Goal: Navigation & Orientation: Find specific page/section

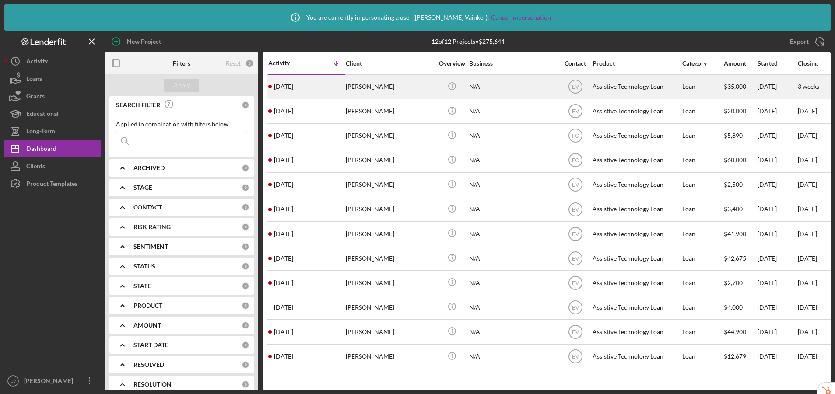
click at [642, 88] on div "Assistive Technology Loan" at bounding box center [637, 86] width 88 height 23
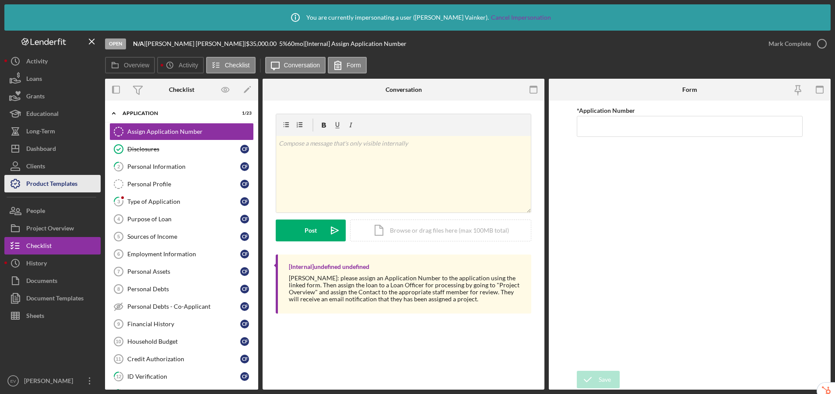
click at [75, 182] on div "Product Templates" at bounding box center [51, 185] width 51 height 20
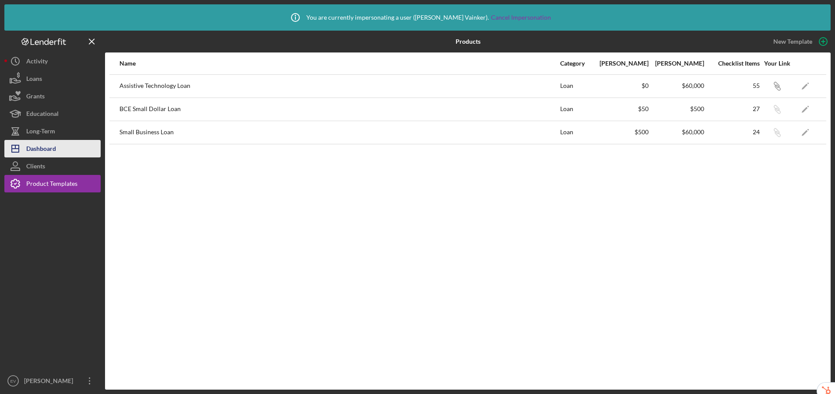
click at [42, 149] on div "Dashboard" at bounding box center [41, 150] width 30 height 20
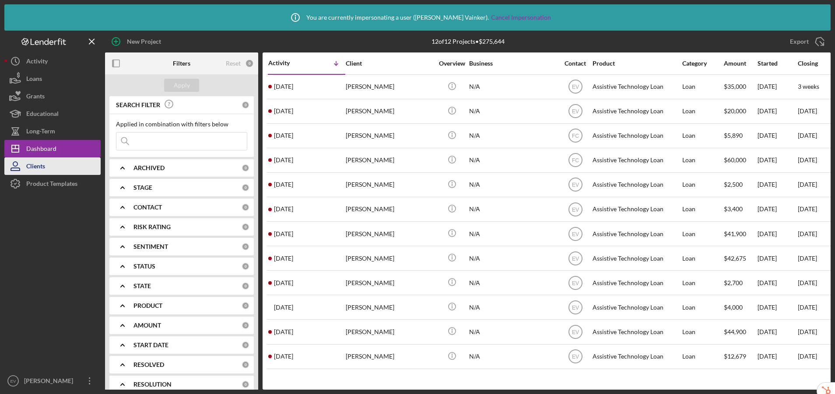
click at [47, 165] on button "Clients" at bounding box center [52, 167] width 96 height 18
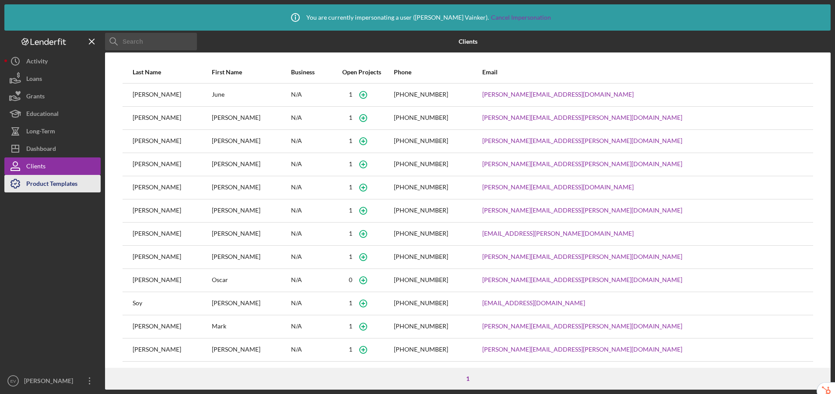
click at [60, 186] on div "Product Templates" at bounding box center [51, 185] width 51 height 20
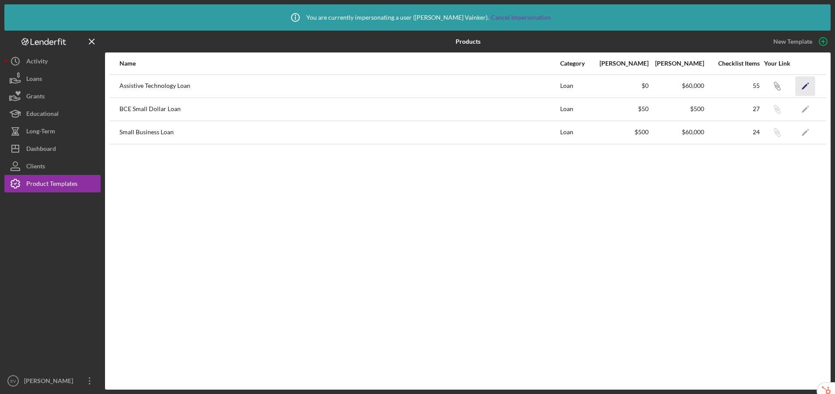
click at [703, 83] on icon "Icon/Edit" at bounding box center [806, 86] width 20 height 20
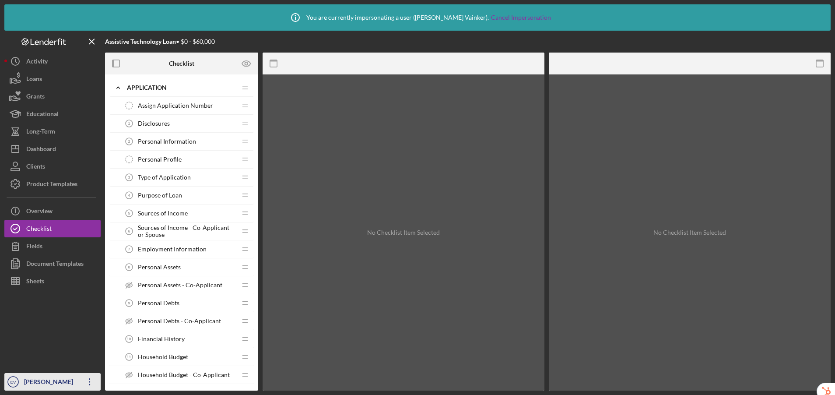
click at [47, 378] on div "[PERSON_NAME]" at bounding box center [50, 383] width 57 height 20
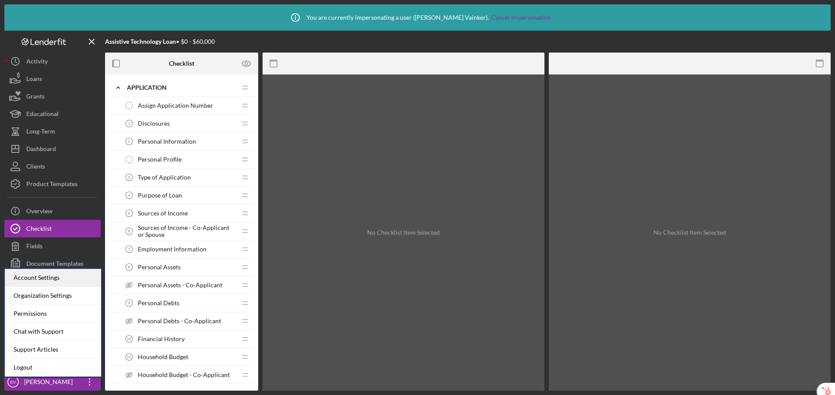
click at [56, 278] on div "Account Settings" at bounding box center [53, 278] width 96 height 18
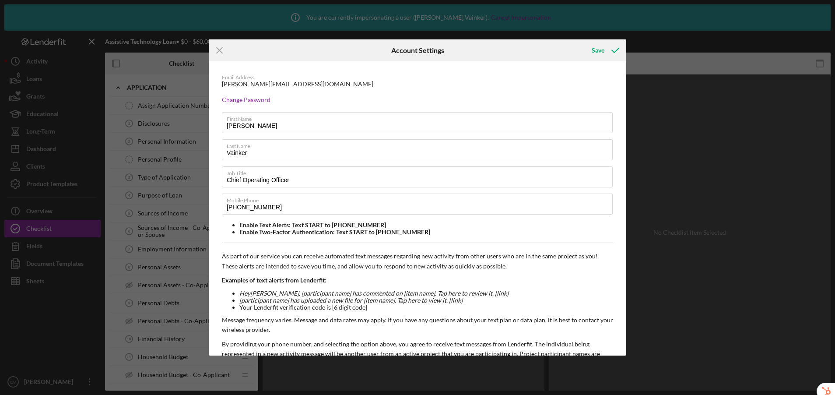
click at [43, 344] on div "Icon/Menu Close Account Settings Save Email Address ellie@nwaccessfund.org Chan…" at bounding box center [417, 197] width 835 height 395
click at [218, 53] on icon "Icon/Menu Close" at bounding box center [220, 50] width 22 height 22
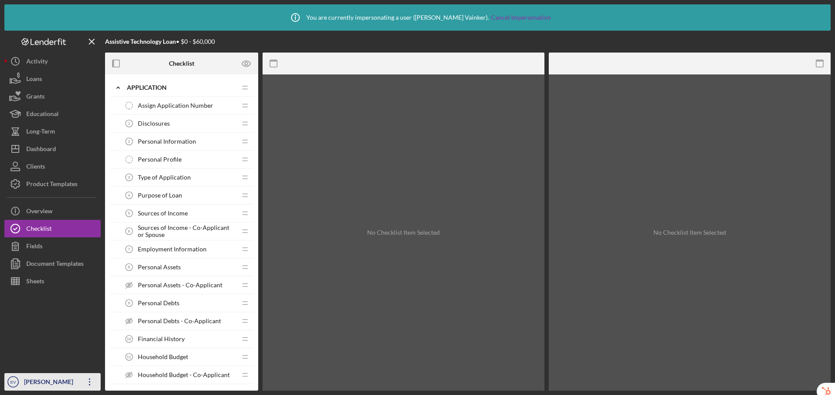
click at [34, 386] on div "[PERSON_NAME]" at bounding box center [50, 383] width 57 height 20
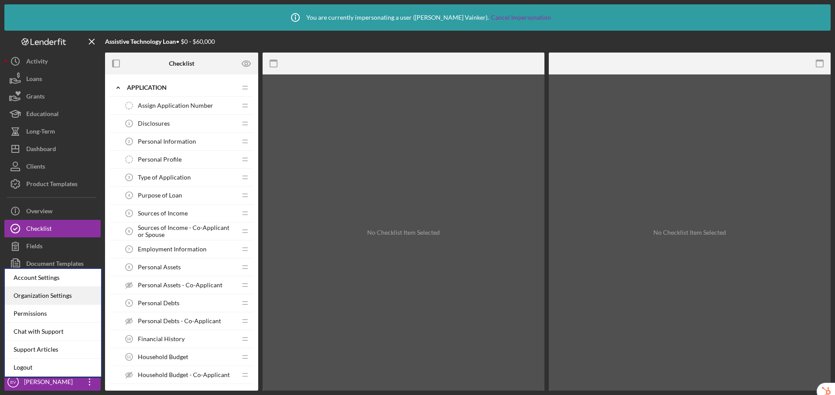
click at [40, 298] on div "Organization Settings" at bounding box center [53, 296] width 96 height 18
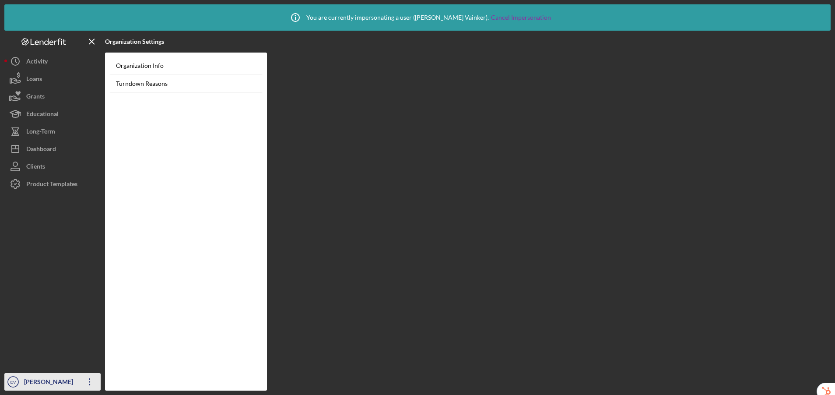
click at [32, 379] on div "[PERSON_NAME]" at bounding box center [50, 383] width 57 height 20
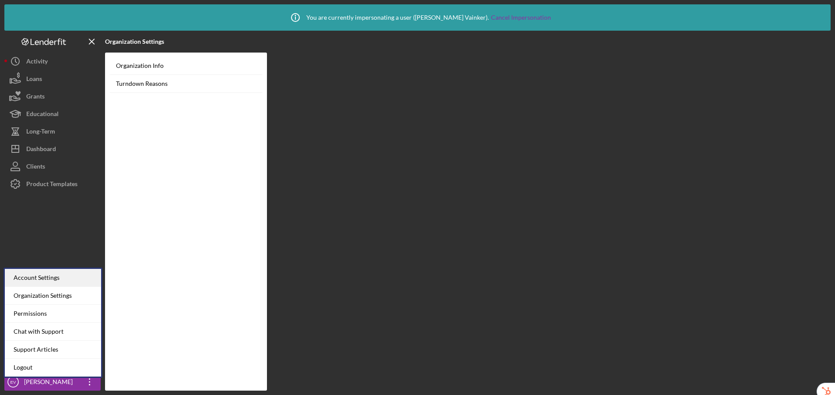
click at [67, 279] on div "Account Settings" at bounding box center [53, 278] width 96 height 18
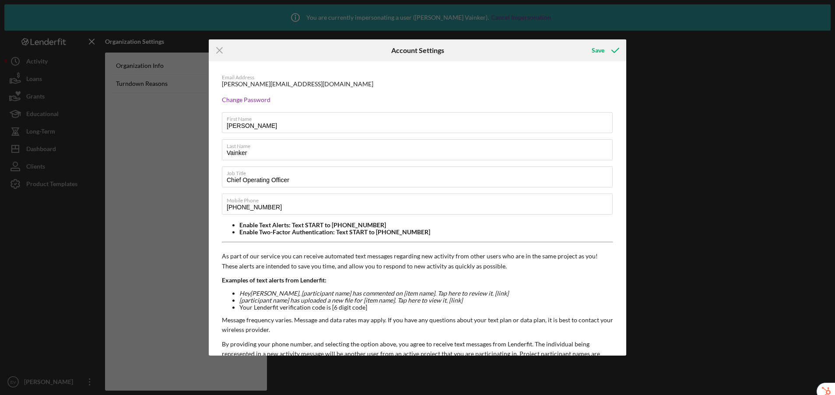
click at [31, 327] on div "Icon/Menu Close Account Settings Save Email Address ellie@nwaccessfund.org Chan…" at bounding box center [417, 197] width 835 height 395
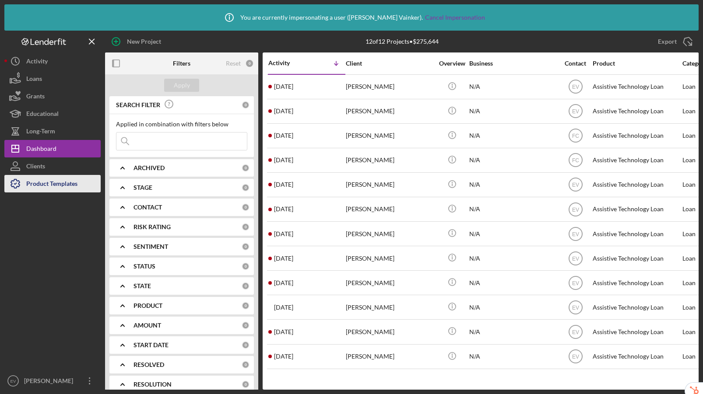
click at [70, 188] on div "Product Templates" at bounding box center [51, 185] width 51 height 20
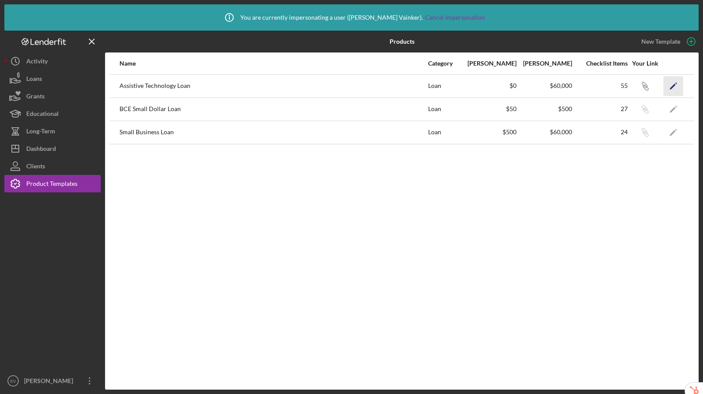
click at [673, 86] on polygon "button" at bounding box center [673, 87] width 6 height 6
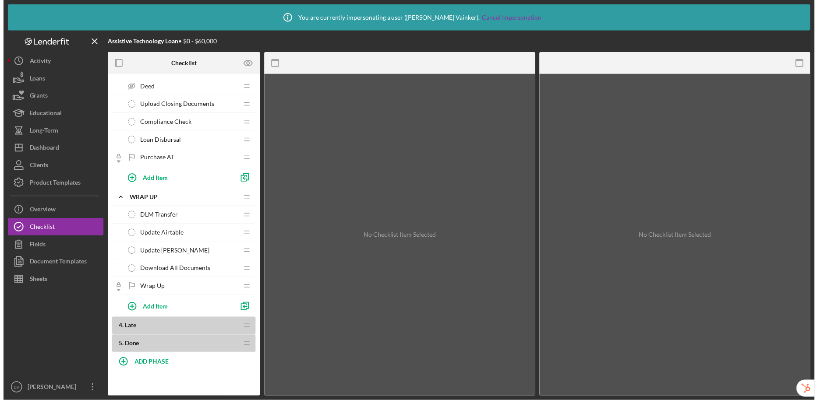
scroll to position [960, 0]
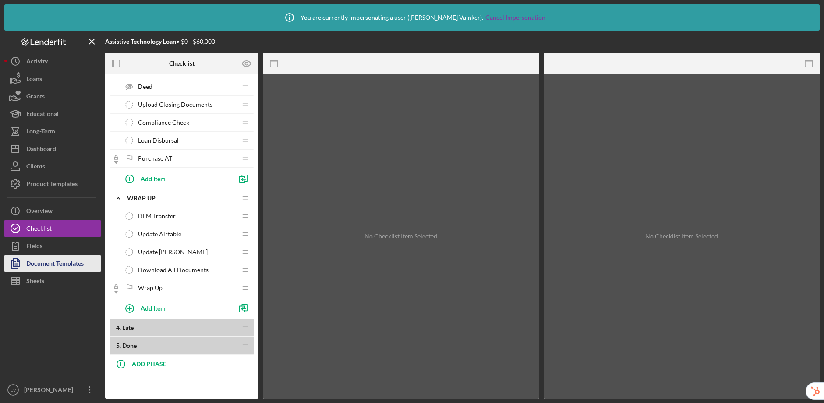
click at [62, 269] on div "Document Templates" at bounding box center [54, 265] width 57 height 20
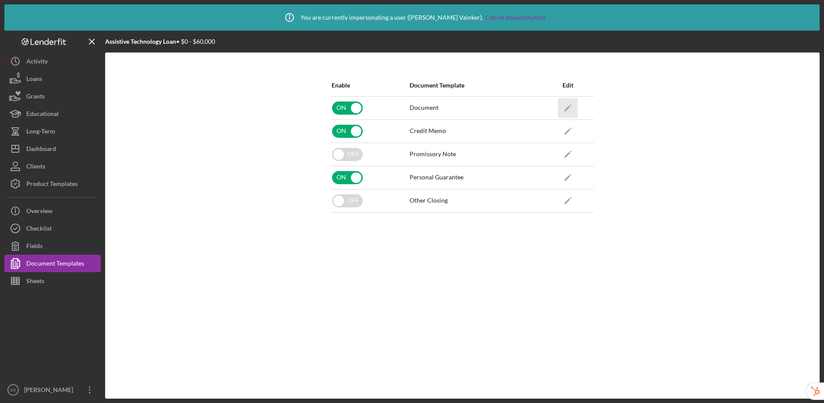
click at [570, 107] on icon "Icon/Edit" at bounding box center [568, 108] width 20 height 20
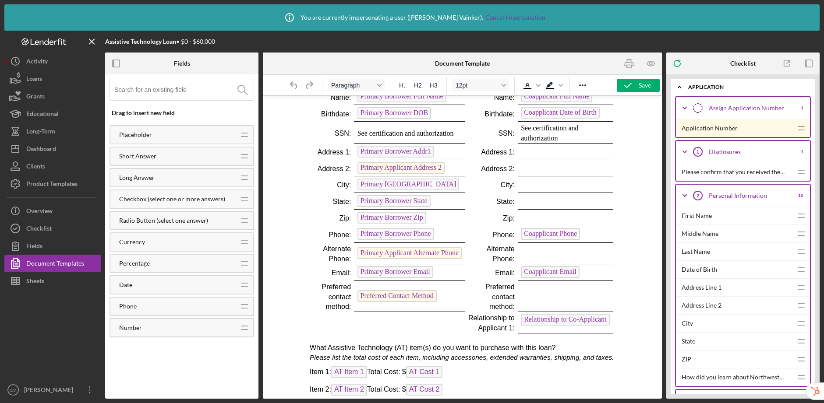
scroll to position [1504, 0]
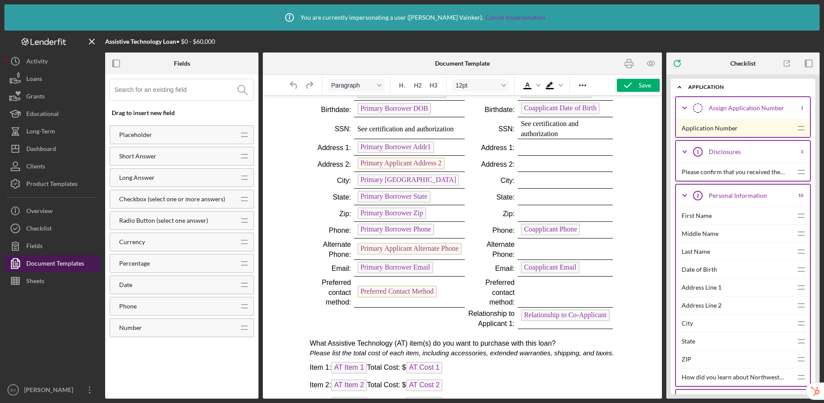
click at [41, 266] on div "Document Templates" at bounding box center [55, 265] width 58 height 20
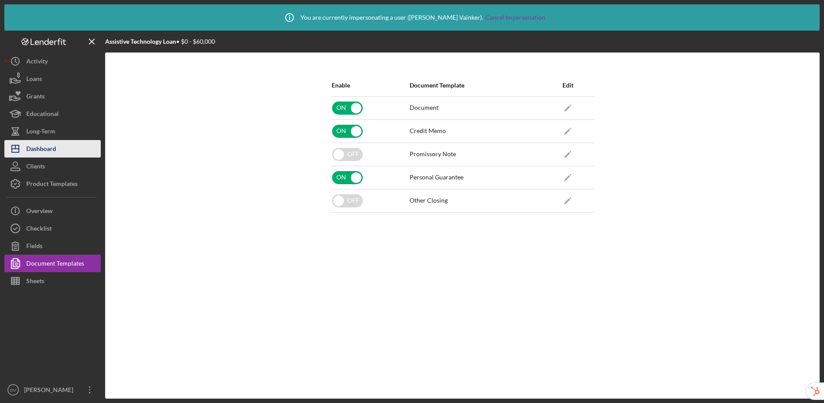
click at [60, 145] on button "Icon/Dashboard Dashboard" at bounding box center [52, 149] width 96 height 18
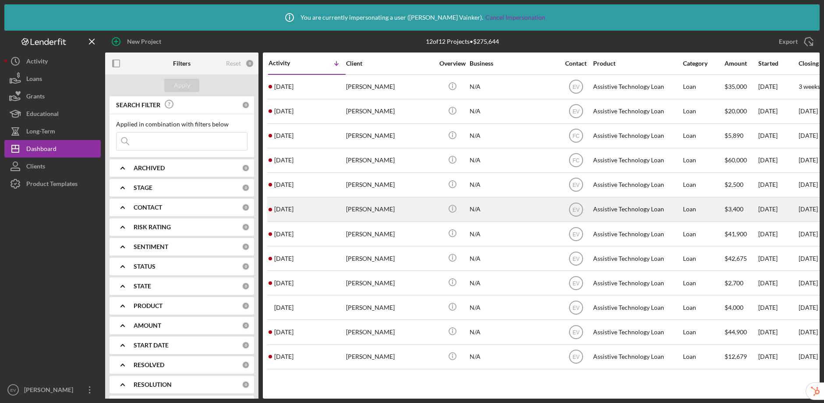
click at [401, 208] on div "[PERSON_NAME]" at bounding box center [390, 209] width 88 height 23
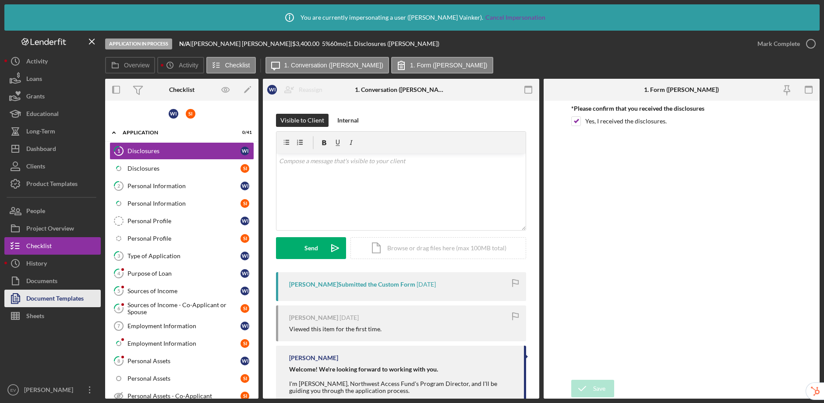
click at [47, 294] on div "Document Templates" at bounding box center [54, 300] width 57 height 20
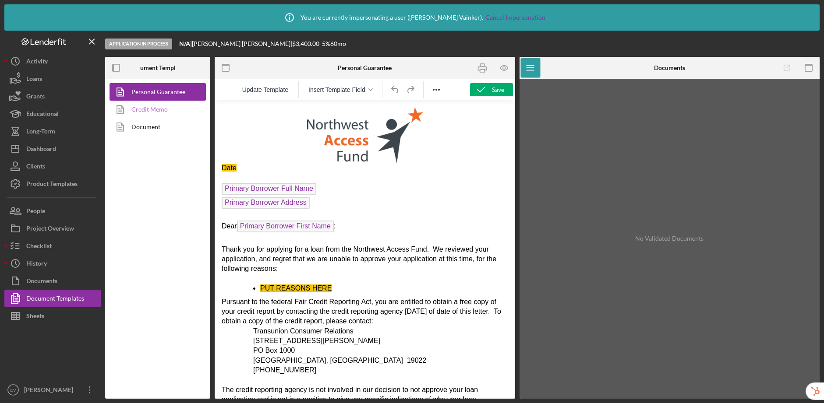
click at [147, 113] on link "Credit Memo" at bounding box center [155, 110] width 92 height 18
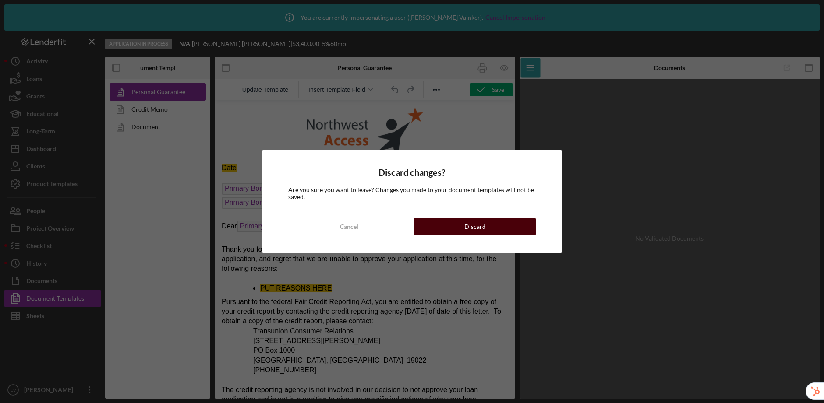
click at [482, 231] on div "Discard" at bounding box center [474, 227] width 21 height 18
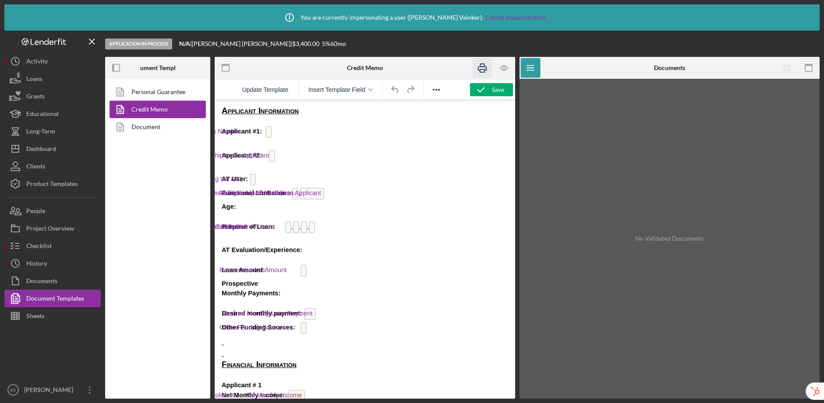
scroll to position [75, 0]
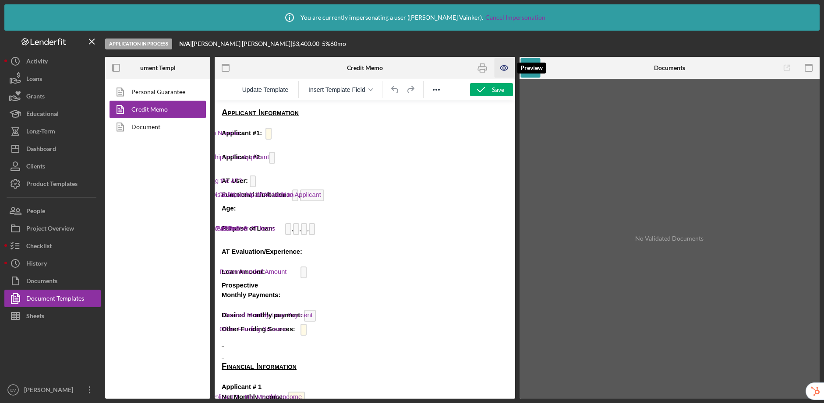
click at [510, 71] on icon "button" at bounding box center [504, 68] width 20 height 20
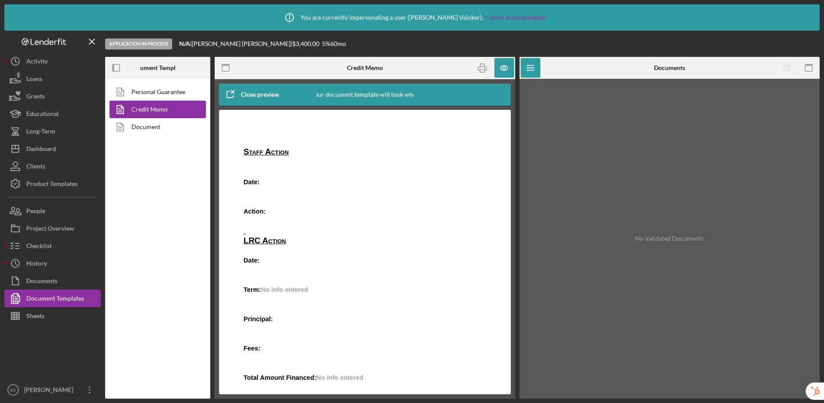
scroll to position [415, 0]
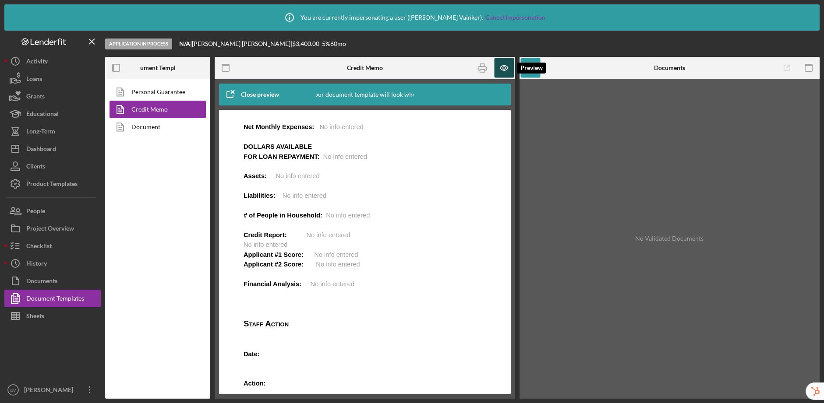
click at [504, 69] on icon "button" at bounding box center [503, 68] width 3 height 3
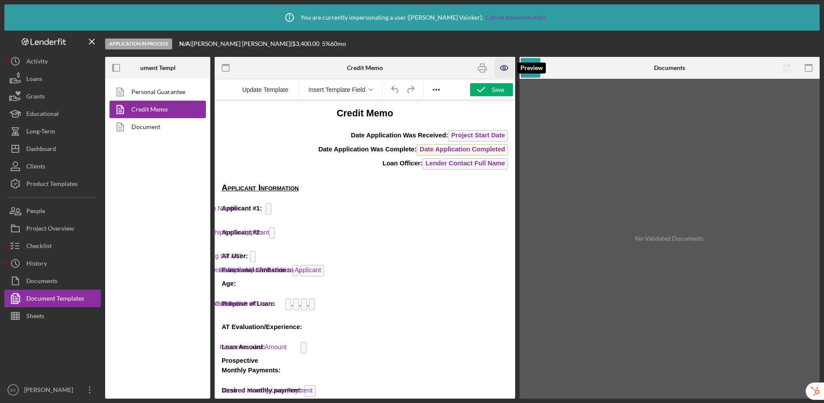
scroll to position [0, 0]
click at [45, 150] on div "Dashboard" at bounding box center [41, 150] width 30 height 20
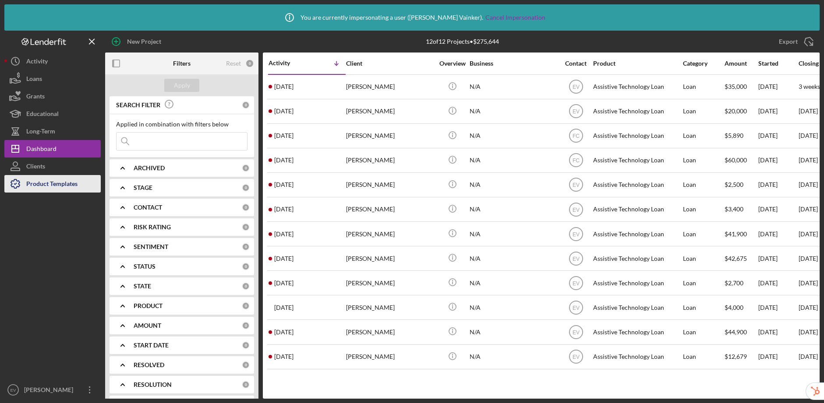
click at [49, 183] on div "Product Templates" at bounding box center [51, 185] width 51 height 20
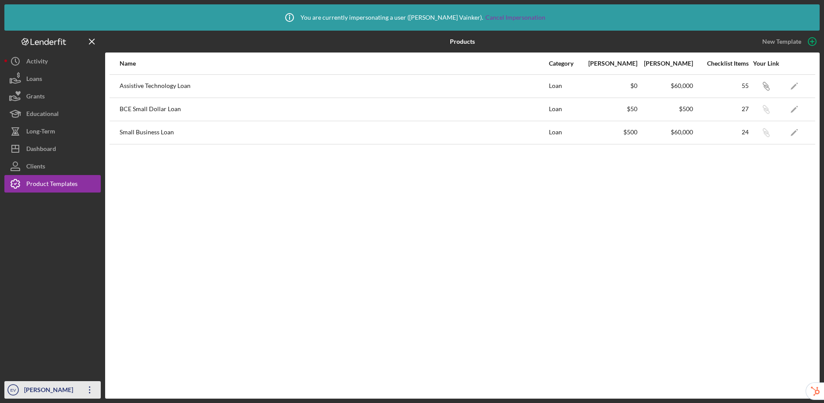
click at [37, 388] on div "[PERSON_NAME]" at bounding box center [50, 391] width 57 height 20
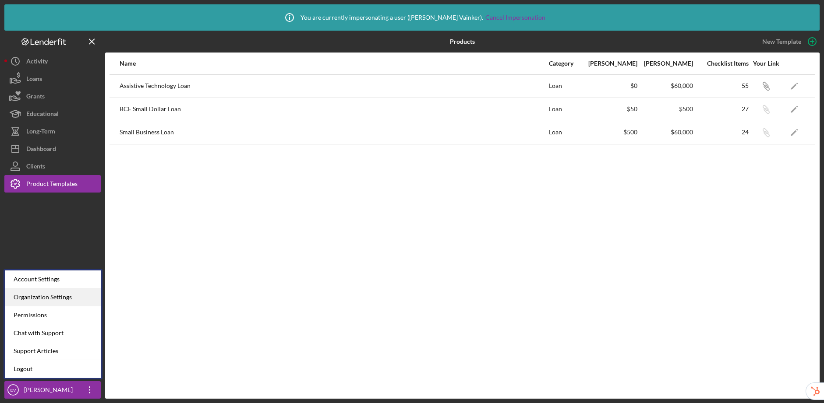
click at [53, 299] on div "Organization Settings" at bounding box center [53, 298] width 96 height 18
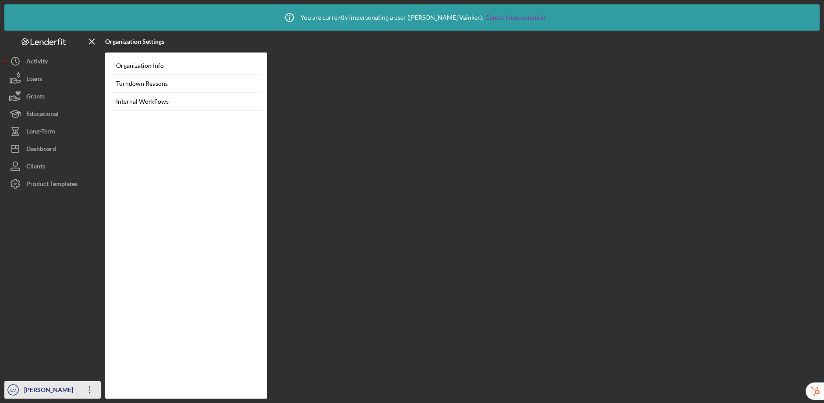
click at [45, 389] on div "[PERSON_NAME]" at bounding box center [50, 391] width 57 height 20
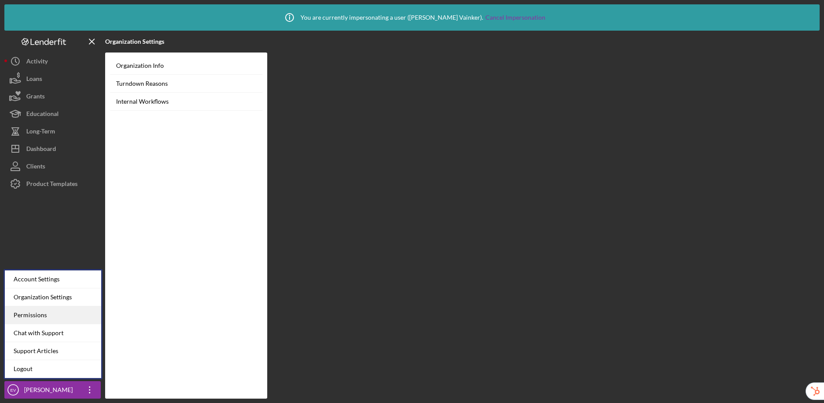
click at [46, 314] on div "Permissions" at bounding box center [53, 315] width 96 height 18
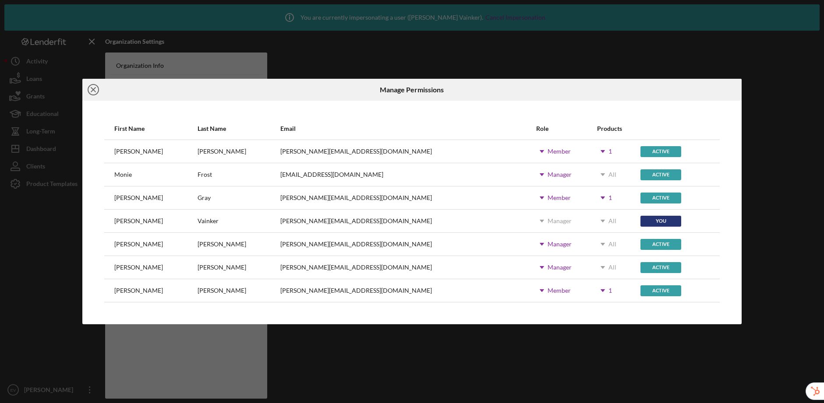
click at [95, 90] on icon "Icon/Close" at bounding box center [93, 90] width 22 height 22
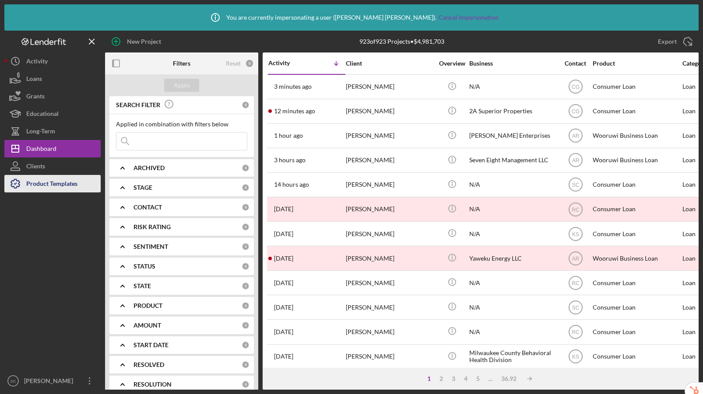
click at [60, 184] on div "Product Templates" at bounding box center [51, 185] width 51 height 20
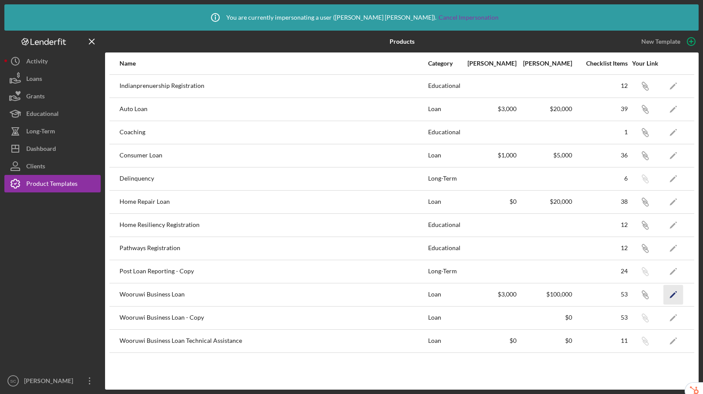
click at [675, 295] on icon "Icon/Edit" at bounding box center [674, 295] width 20 height 20
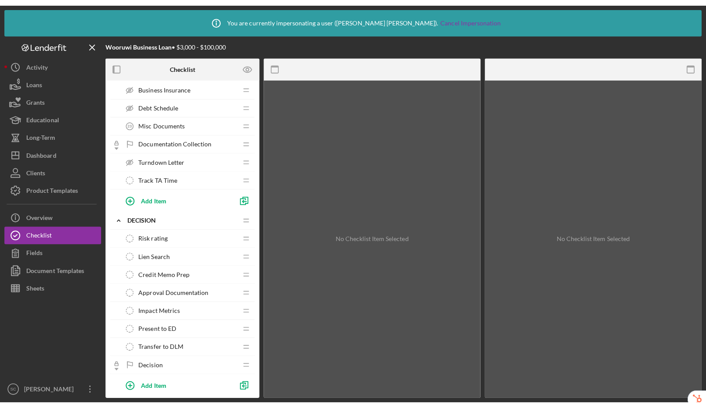
scroll to position [655, 0]
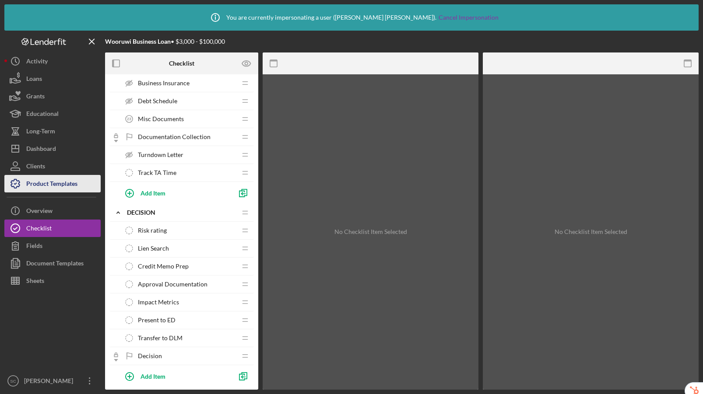
click at [53, 183] on div "Product Templates" at bounding box center [51, 185] width 51 height 20
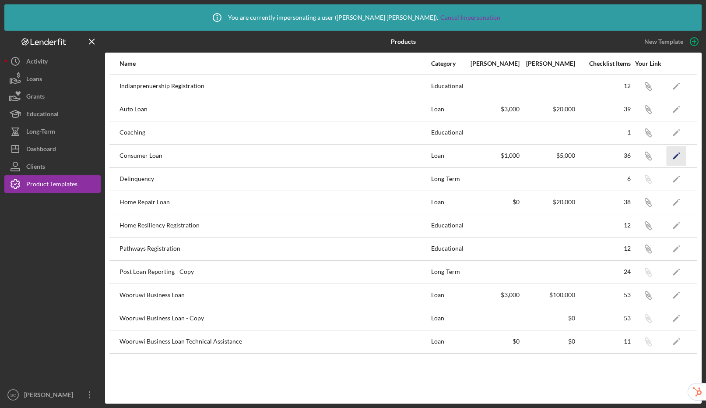
click at [679, 153] on icon "Icon/Edit" at bounding box center [677, 156] width 20 height 20
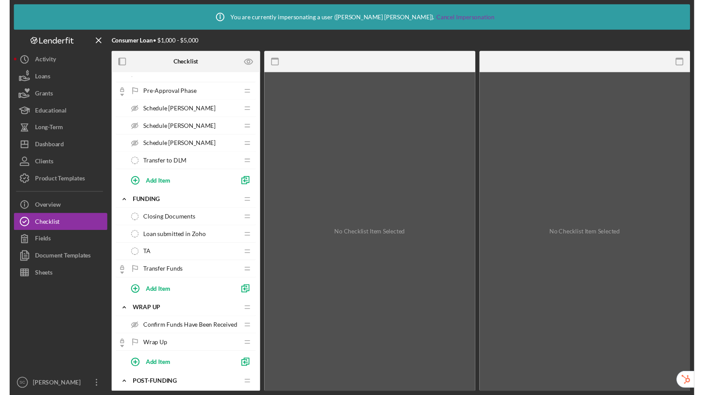
scroll to position [444, 0]
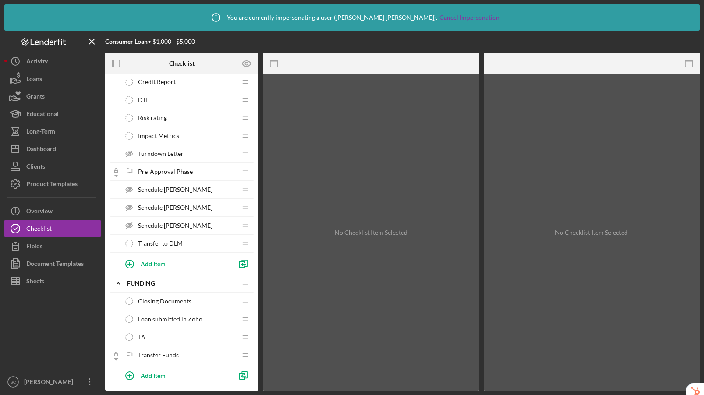
click at [187, 190] on span "Schedule TA-Stephanie" at bounding box center [175, 189] width 74 height 7
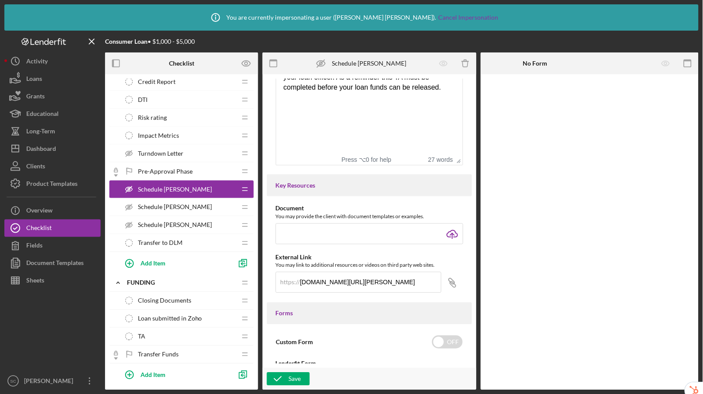
scroll to position [263, 0]
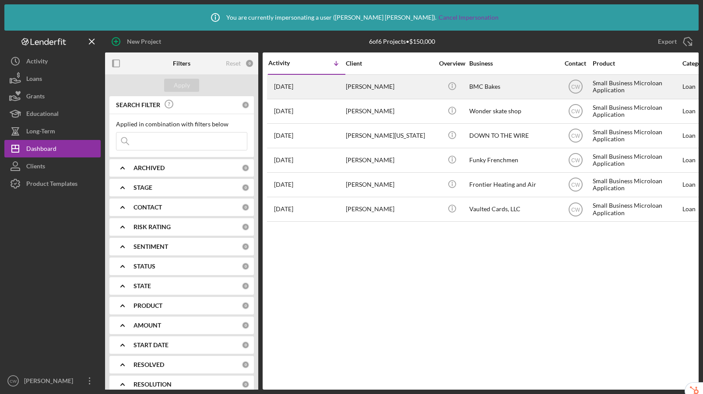
click at [414, 92] on div "[PERSON_NAME]" at bounding box center [390, 86] width 88 height 23
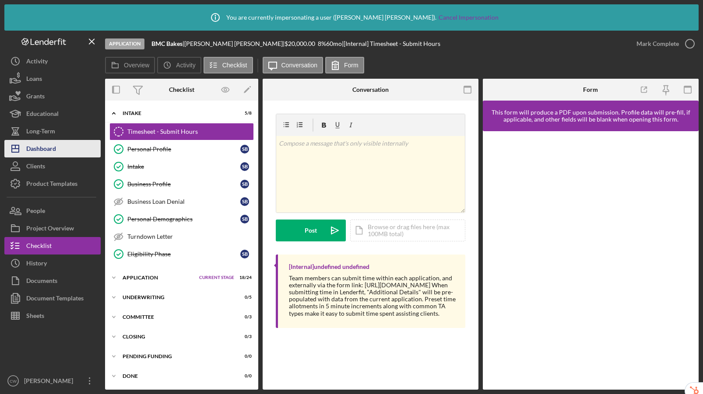
click at [46, 142] on div "Dashboard" at bounding box center [41, 150] width 30 height 20
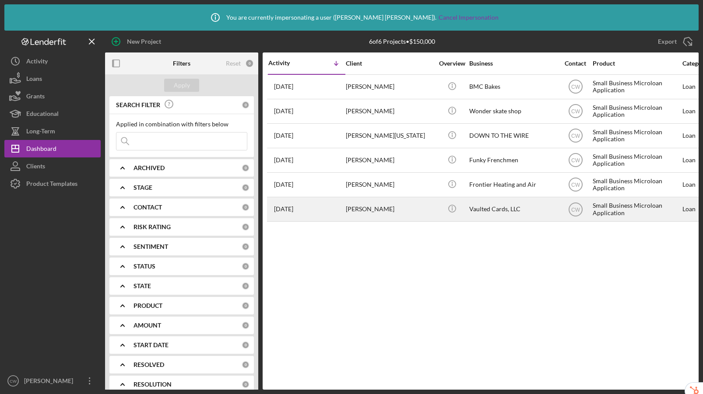
click at [391, 213] on div "[PERSON_NAME]" at bounding box center [390, 209] width 88 height 23
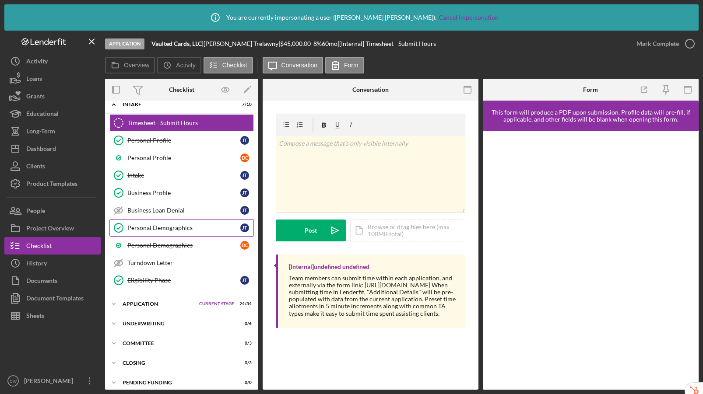
scroll to position [54, 0]
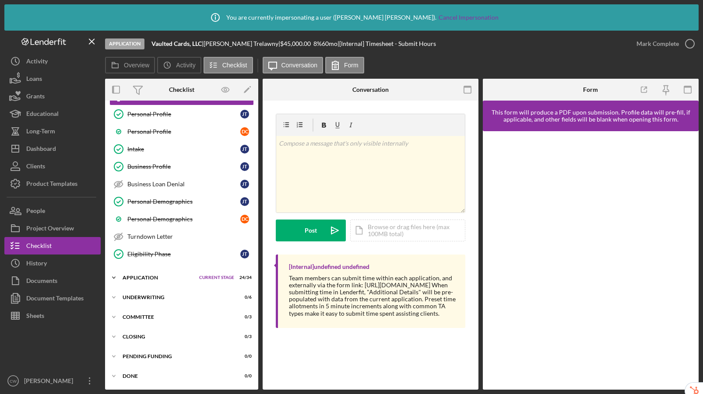
click at [152, 283] on div "Icon/Expander Application Current Stage 24 / 34 Set Stage" at bounding box center [181, 278] width 153 height 18
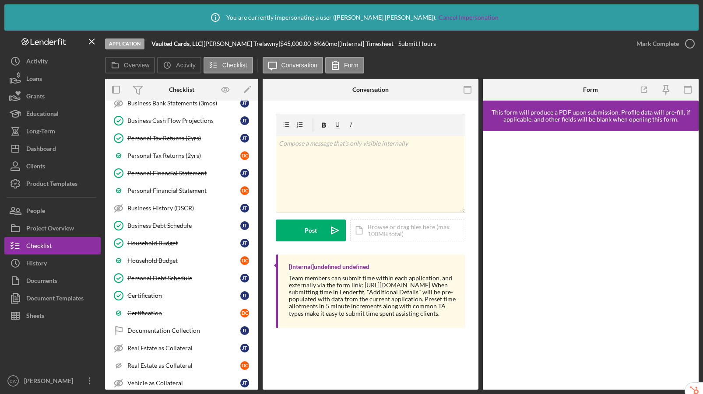
scroll to position [655, 0]
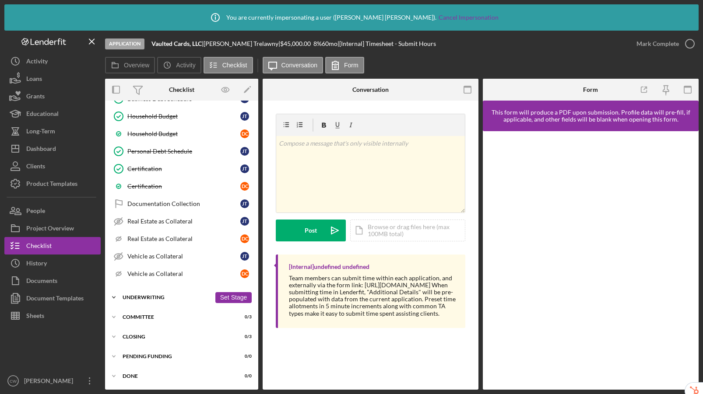
click at [152, 298] on div "Underwriting" at bounding box center [167, 297] width 88 height 5
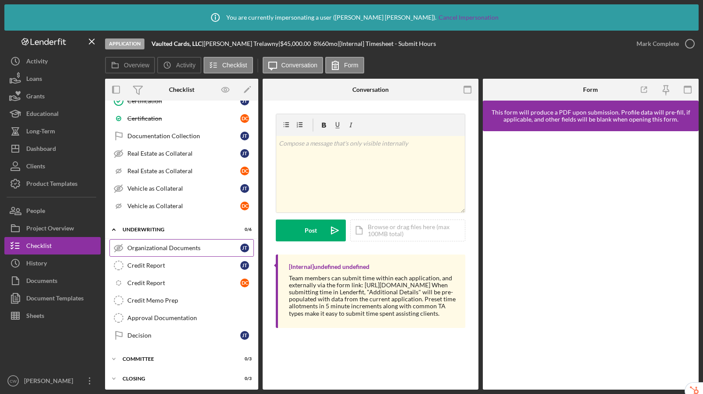
scroll to position [764, 0]
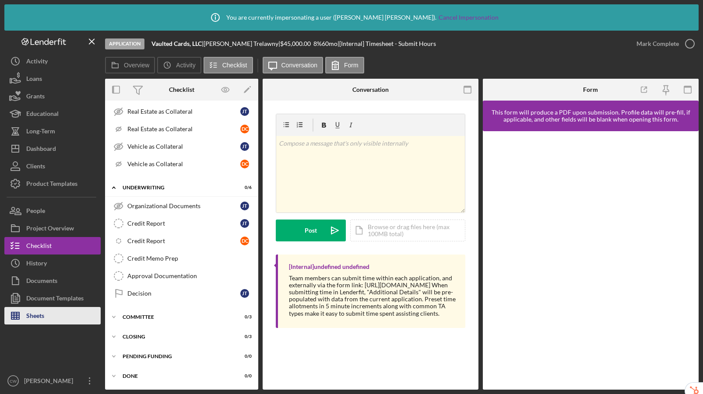
click at [28, 316] on div "Sheets" at bounding box center [35, 317] width 18 height 20
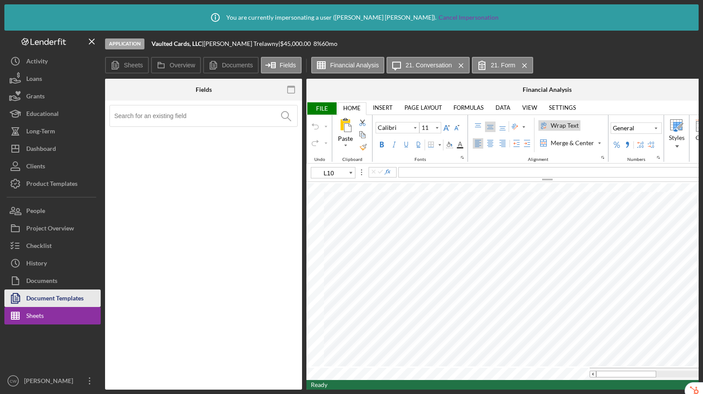
click at [66, 306] on div "Document Templates" at bounding box center [54, 300] width 57 height 20
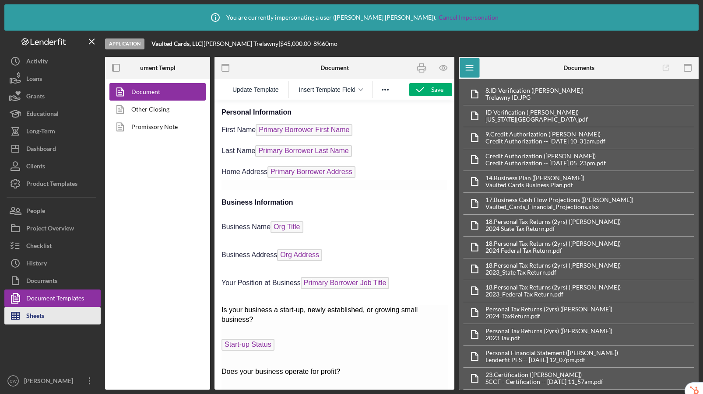
click at [39, 313] on div "Sheets" at bounding box center [35, 317] width 18 height 20
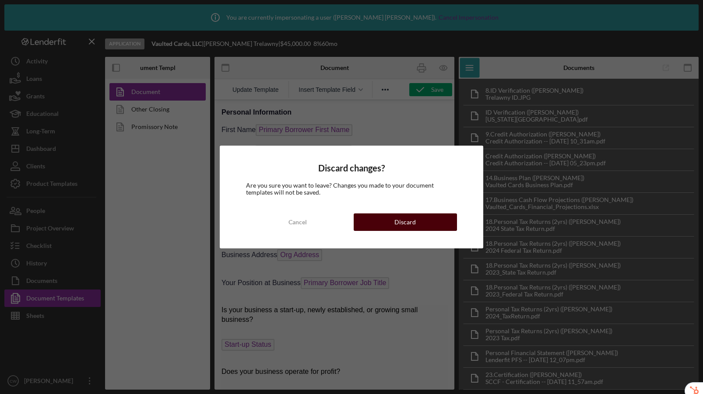
click at [391, 220] on button "Discard" at bounding box center [405, 223] width 103 height 18
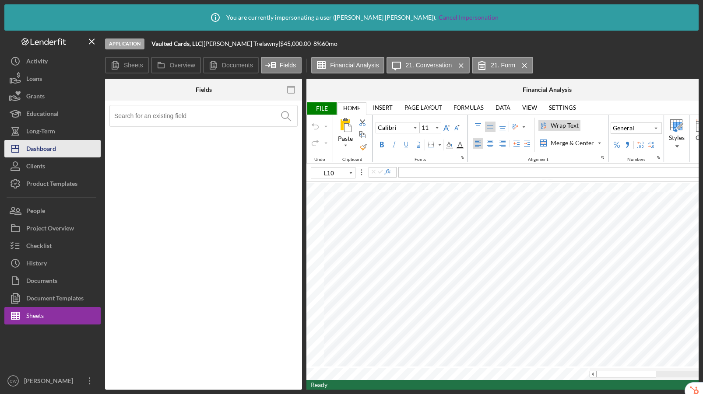
click at [47, 151] on div "Dashboard" at bounding box center [41, 150] width 30 height 20
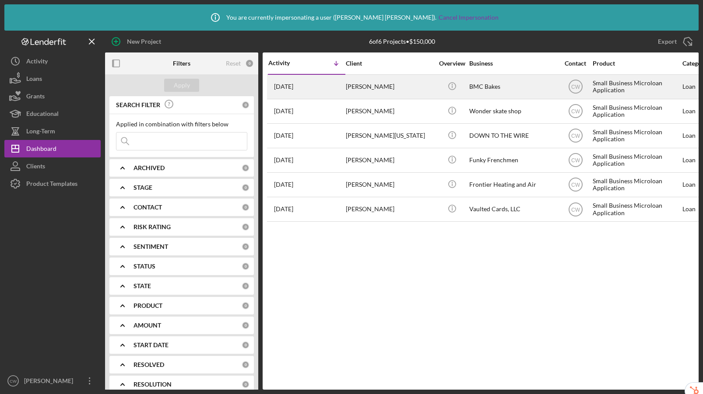
click at [359, 88] on div "Sarah Baker-McEvilly" at bounding box center [390, 86] width 88 height 23
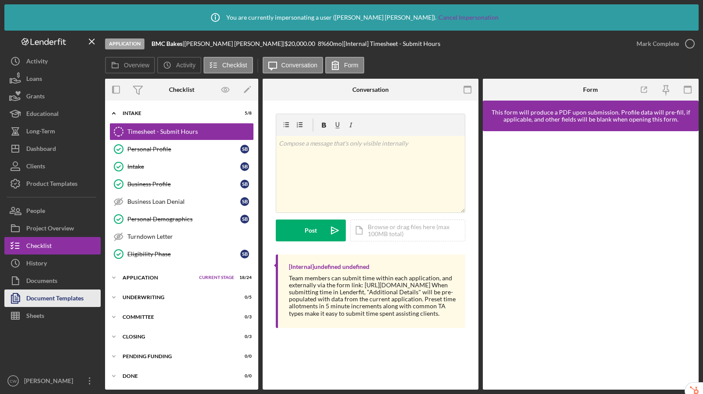
click at [36, 295] on div "Document Templates" at bounding box center [54, 300] width 57 height 20
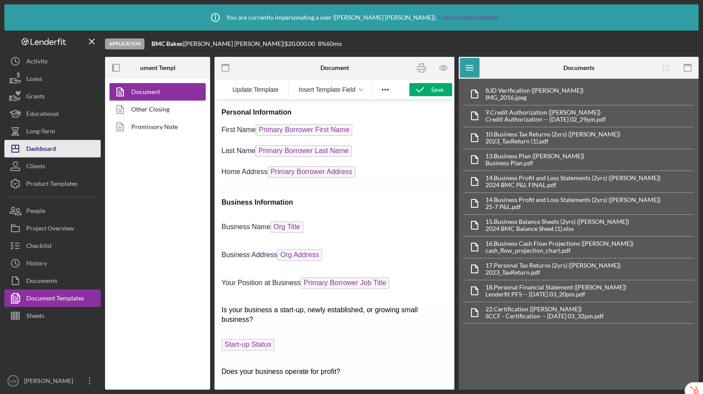
click at [52, 152] on div "Dashboard" at bounding box center [41, 150] width 30 height 20
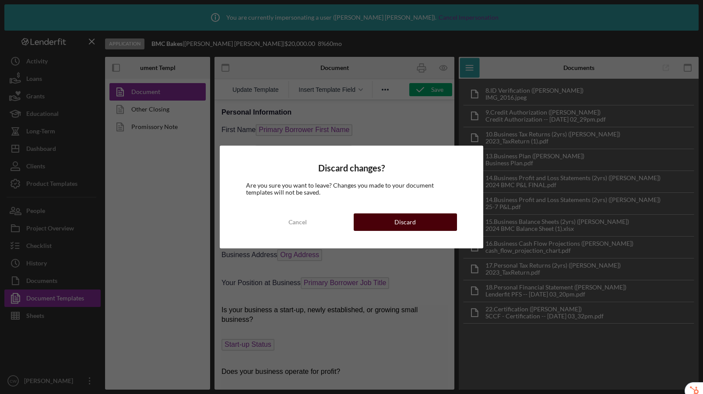
click at [417, 223] on button "Discard" at bounding box center [405, 223] width 103 height 18
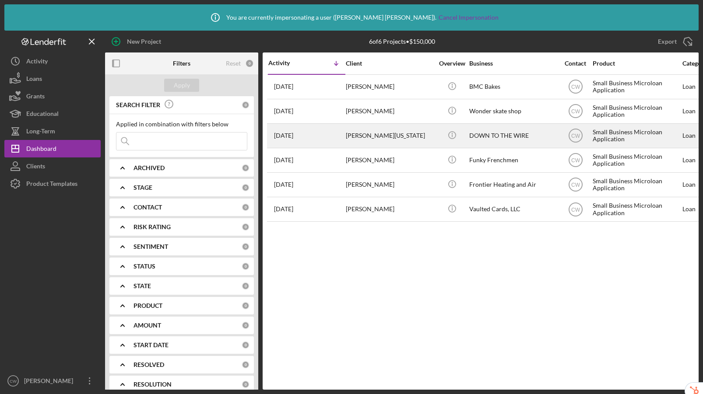
click at [374, 135] on div "Jermaine Washington" at bounding box center [390, 135] width 88 height 23
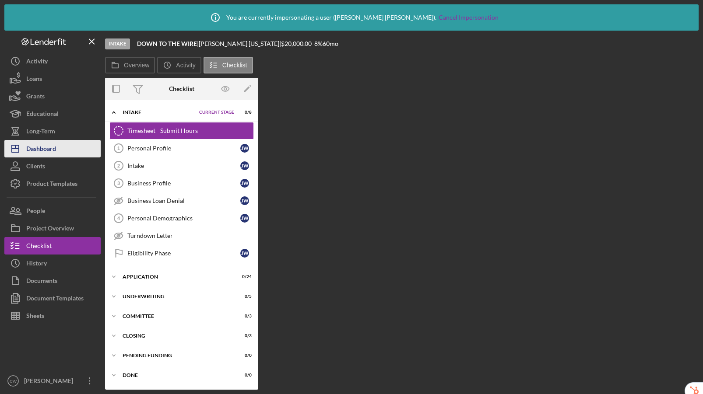
click at [41, 150] on div "Dashboard" at bounding box center [41, 150] width 30 height 20
